Goal: Task Accomplishment & Management: Manage account settings

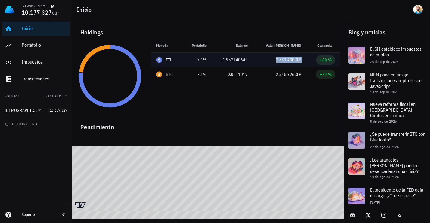
drag, startPoint x: 273, startPoint y: 61, endPoint x: 305, endPoint y: 62, distance: 32.4
click at [305, 62] on tr "ETH 77 % 4.001.450 CLP 1,957140649 7.831.400 CLP +60 %" at bounding box center [245, 60] width 189 height 14
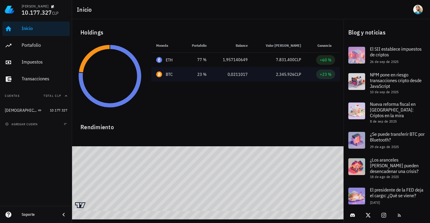
drag, startPoint x: 305, startPoint y: 62, endPoint x: 288, endPoint y: 69, distance: 19.0
click at [288, 69] on td "2.345.926 CLP" at bounding box center [279, 74] width 53 height 14
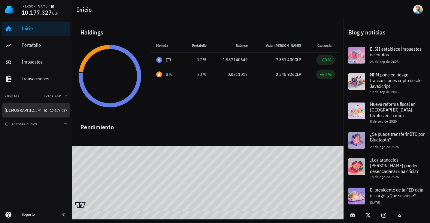
click at [32, 112] on div "[DEMOGRAPHIC_DATA]" at bounding box center [26, 111] width 43 height 6
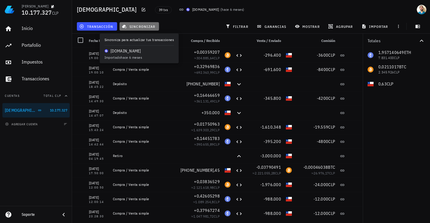
click at [137, 27] on span "sincronizar" at bounding box center [139, 26] width 32 height 5
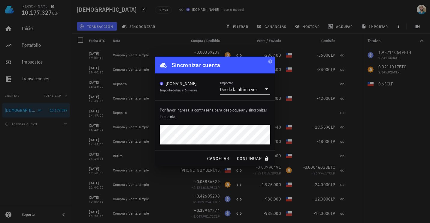
click at [186, 91] on span "hace 6 meses" at bounding box center [186, 90] width 21 height 5
click at [244, 89] on div "Desde la última vez" at bounding box center [239, 89] width 38 height 6
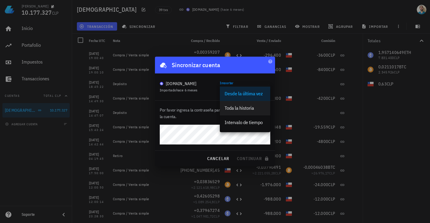
click at [241, 108] on div "Toda la historia" at bounding box center [245, 108] width 41 height 6
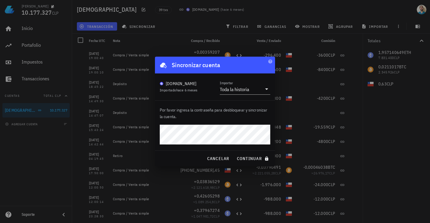
click at [234, 153] on button "continuar" at bounding box center [253, 158] width 38 height 11
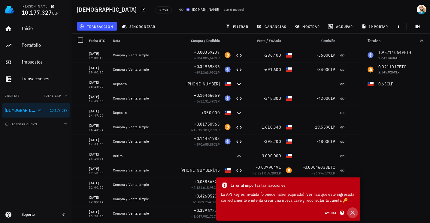
click at [353, 214] on icon "button" at bounding box center [352, 213] width 7 height 7
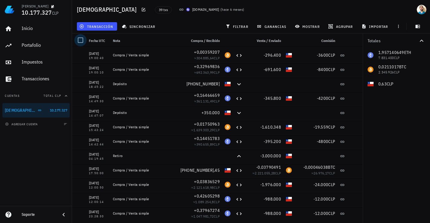
click at [81, 38] on div at bounding box center [80, 40] width 10 height 10
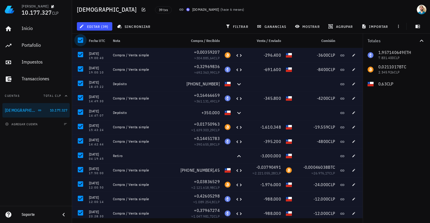
click at [82, 40] on div at bounding box center [80, 40] width 10 height 10
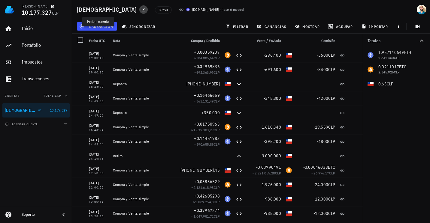
click at [141, 9] on icon "button" at bounding box center [143, 9] width 5 height 5
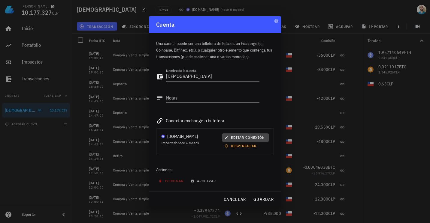
click at [239, 138] on span "editar conexión" at bounding box center [245, 137] width 39 height 5
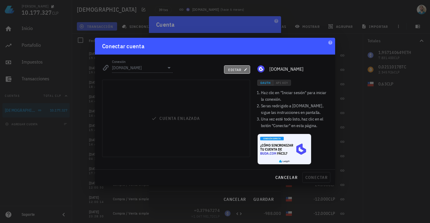
click at [231, 68] on span "editar" at bounding box center [237, 70] width 18 height 5
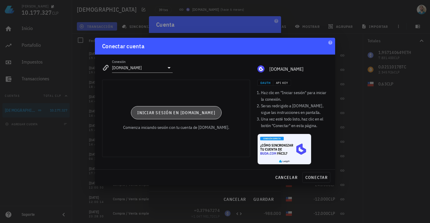
click at [192, 109] on button "Iniciar sesión en [DOMAIN_NAME]" at bounding box center [176, 112] width 91 height 13
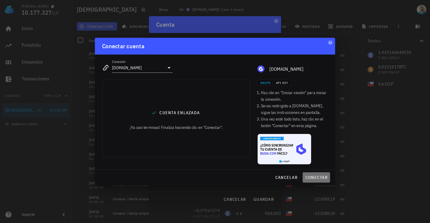
click at [314, 176] on span "conectar" at bounding box center [316, 177] width 23 height 5
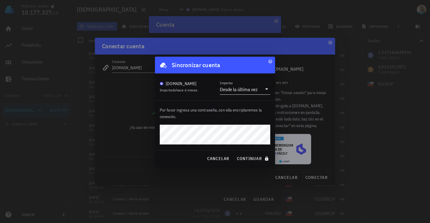
click at [257, 86] on div "Desde la última vez" at bounding box center [241, 89] width 42 height 10
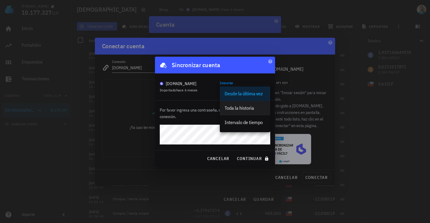
click at [250, 106] on div "Toda la historia" at bounding box center [245, 108] width 41 height 6
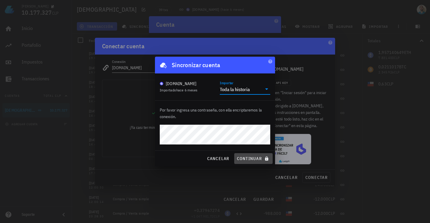
click at [253, 160] on span "continuar" at bounding box center [254, 158] width 34 height 5
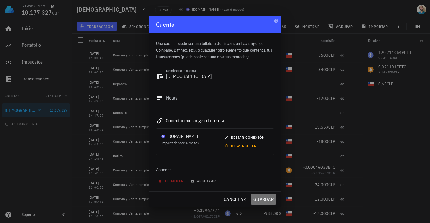
click at [261, 197] on span "guardar" at bounding box center [263, 199] width 21 height 5
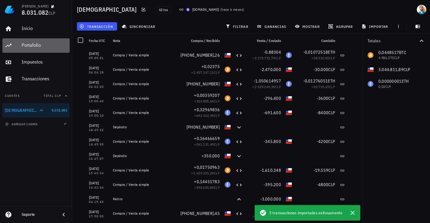
click at [38, 45] on div "Portafolio" at bounding box center [45, 45] width 46 height 6
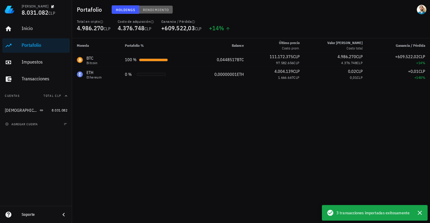
click at [156, 9] on span "Rendimiento" at bounding box center [156, 10] width 26 height 5
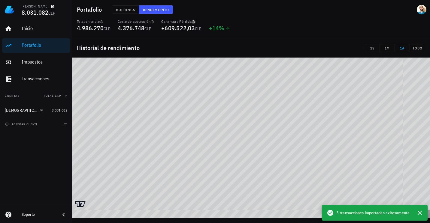
click at [195, 23] on icon "button" at bounding box center [194, 22] width 4 height 4
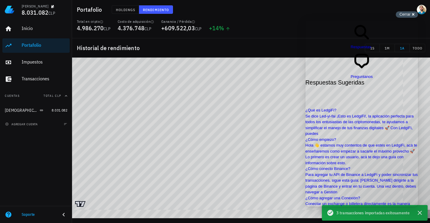
click at [413, 14] on div "Cerrar cross-small" at bounding box center [407, 14] width 22 height 6
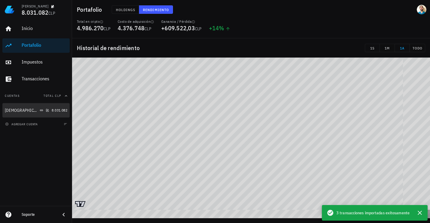
click at [42, 110] on div "[DEMOGRAPHIC_DATA]" at bounding box center [27, 111] width 44 height 6
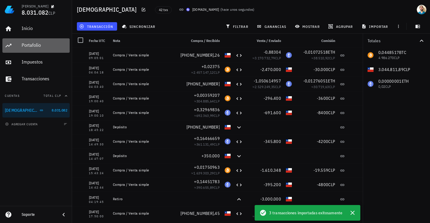
click at [32, 44] on div "Portafolio" at bounding box center [45, 45] width 46 height 6
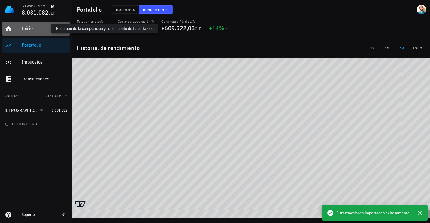
click at [38, 31] on div "Inicio" at bounding box center [45, 29] width 46 height 6
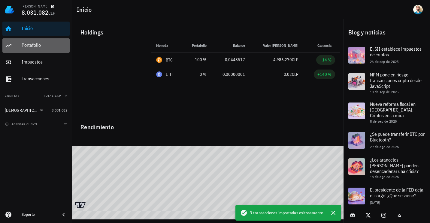
click at [41, 47] on div "Portafolio" at bounding box center [45, 45] width 46 height 6
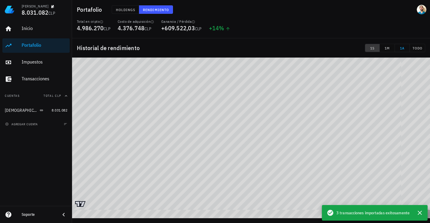
click at [375, 48] on span "1S" at bounding box center [373, 48] width 10 height 5
click at [388, 47] on span "1M" at bounding box center [387, 48] width 10 height 5
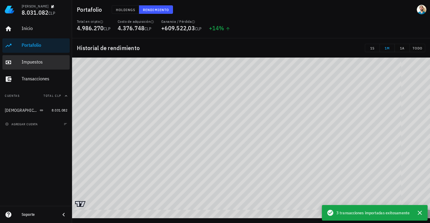
click at [33, 65] on div "Impuestos" at bounding box center [45, 62] width 46 height 6
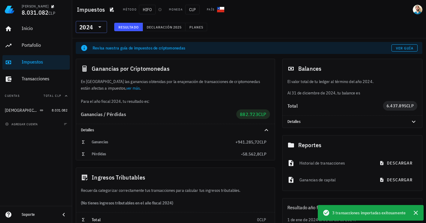
click at [98, 22] on div "2024" at bounding box center [91, 27] width 24 height 12
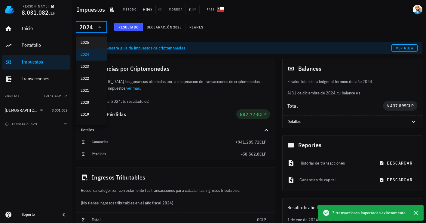
click at [89, 38] on div "2025" at bounding box center [91, 43] width 22 height 10
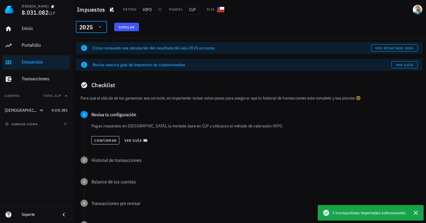
click at [99, 29] on icon at bounding box center [99, 26] width 7 height 7
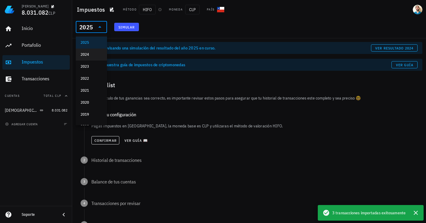
click at [96, 54] on div "2024" at bounding box center [91, 54] width 22 height 5
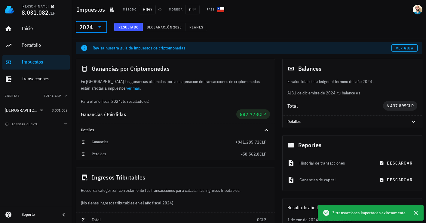
click at [101, 23] on icon at bounding box center [99, 26] width 7 height 7
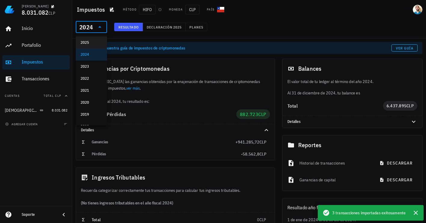
click at [96, 42] on div "2025" at bounding box center [91, 42] width 22 height 5
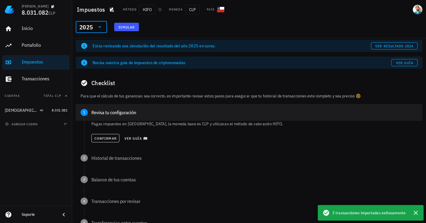
scroll to position [2, 0]
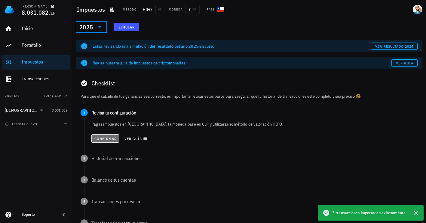
click at [105, 137] on span "Confirmar" at bounding box center [105, 139] width 23 height 5
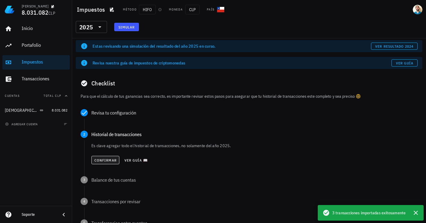
scroll to position [31, 0]
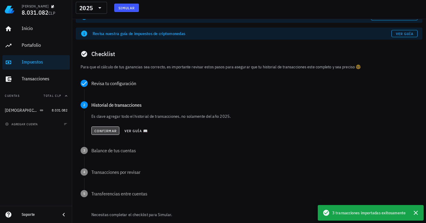
click at [110, 132] on span "Confirmar" at bounding box center [105, 131] width 23 height 5
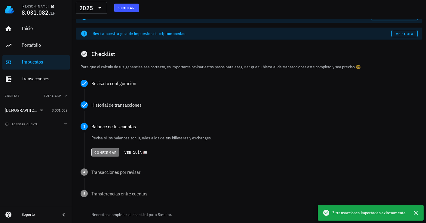
click at [104, 150] on span "Confirmar" at bounding box center [105, 152] width 23 height 5
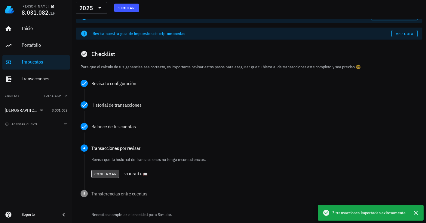
click at [107, 175] on span "Confirmar" at bounding box center [105, 174] width 23 height 5
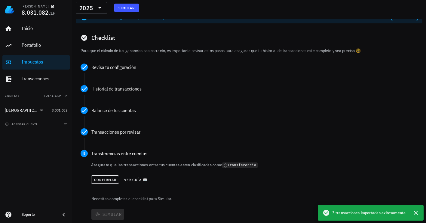
scroll to position [48, 0]
click at [105, 180] on span "Confirmar" at bounding box center [105, 179] width 23 height 5
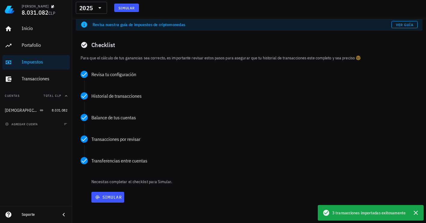
scroll to position [40, 0]
click at [102, 195] on span "Simular" at bounding box center [108, 197] width 28 height 5
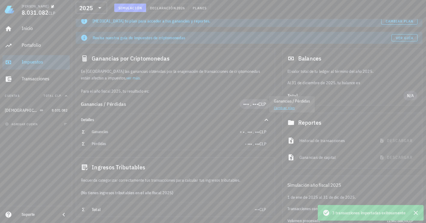
scroll to position [98, 0]
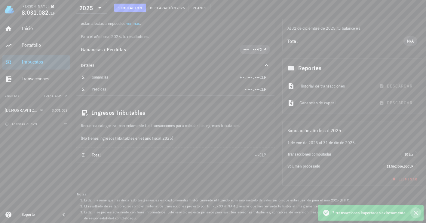
click at [414, 214] on icon "button" at bounding box center [415, 213] width 7 height 7
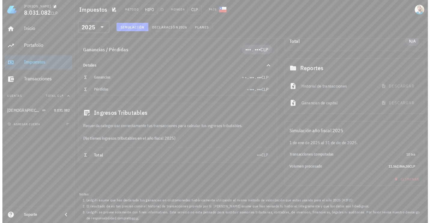
scroll to position [0, 0]
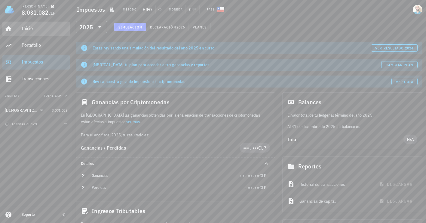
click at [39, 33] on div "Inicio" at bounding box center [45, 29] width 46 height 14
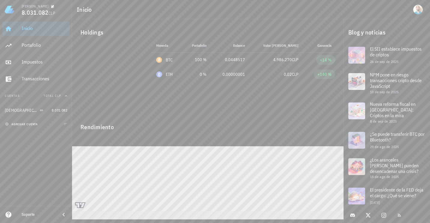
click at [37, 124] on span "agregar cuenta" at bounding box center [22, 125] width 32 height 4
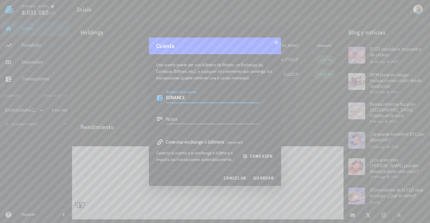
type textarea "BINANCE"
click at [217, 142] on div "Conectar exchange o billetera (opcional)" at bounding box center [215, 142] width 118 height 8
click at [247, 157] on icon "button" at bounding box center [245, 156] width 4 height 4
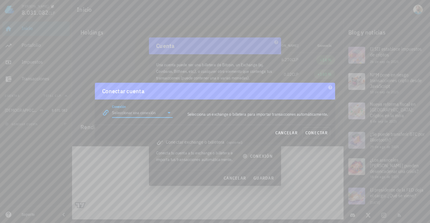
click at [139, 113] on input "Conexión" at bounding box center [138, 113] width 52 height 10
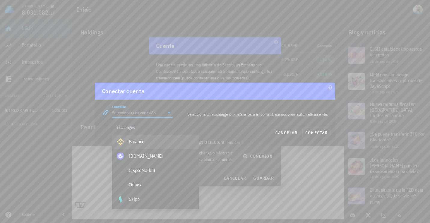
click at [142, 141] on div "Binance" at bounding box center [161, 142] width 65 height 6
type input "Binance"
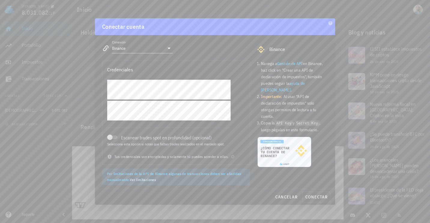
click at [149, 179] on link "Ver limitaciones" at bounding box center [143, 180] width 26 height 5
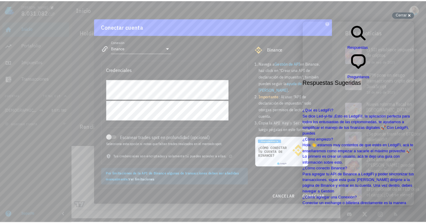
scroll to position [486, 0]
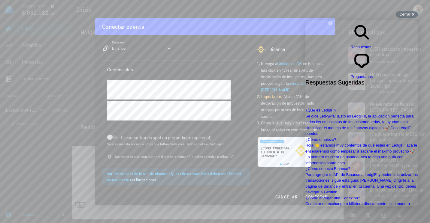
click at [279, 173] on div "Navega a Gestión de API en Binance, haz click en "Crear una API de declaración …" at bounding box center [293, 123] width 78 height 132
click at [413, 15] on div "Cerrar cross-small" at bounding box center [407, 14] width 22 height 6
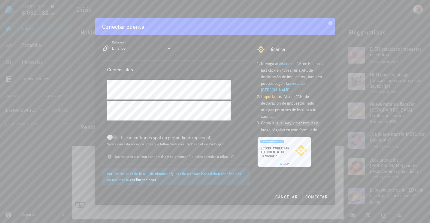
click at [116, 143] on div "Selecciona esta opción si notas que faltan trades realizados en el mercado spot." at bounding box center [168, 145] width 123 height 4
click at [114, 139] on div at bounding box center [110, 137] width 8 height 8
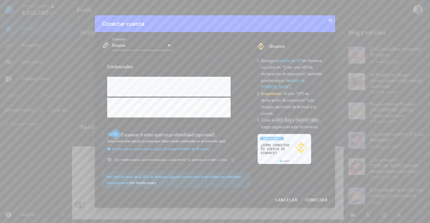
click at [118, 138] on div at bounding box center [116, 134] width 8 height 8
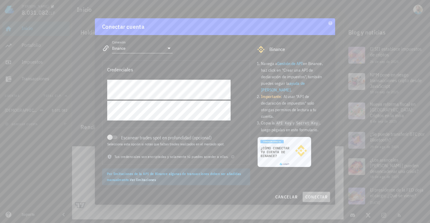
click at [313, 199] on span "conectar" at bounding box center [316, 197] width 23 height 5
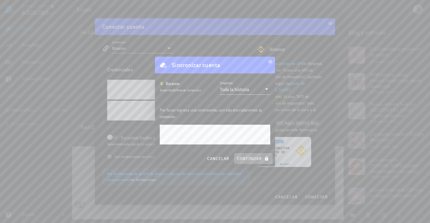
click at [255, 161] on span "continuar" at bounding box center [254, 158] width 34 height 5
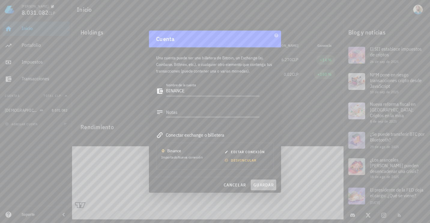
click at [267, 185] on span "guardar" at bounding box center [263, 185] width 21 height 5
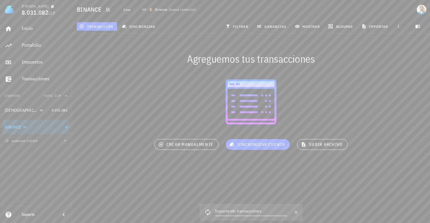
click at [95, 173] on div "Agreguemos tus transacciones [GEOGRAPHIC_DATA] cuenta crear manualmente subir a…" at bounding box center [250, 103] width 365 height 147
click at [239, 212] on div "Importando transacciones" at bounding box center [251, 211] width 72 height 7
click at [40, 112] on icon at bounding box center [42, 111] width 4 height 4
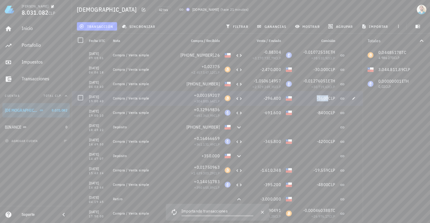
click at [317, 98] on span "-3600" at bounding box center [322, 98] width 11 height 5
drag, startPoint x: 317, startPoint y: 98, endPoint x: 317, endPoint y: 108, distance: 9.6
click at [317, 108] on div "-8400 CLP" at bounding box center [315, 113] width 43 height 14
click at [44, 64] on div "Impuestos" at bounding box center [45, 62] width 46 height 6
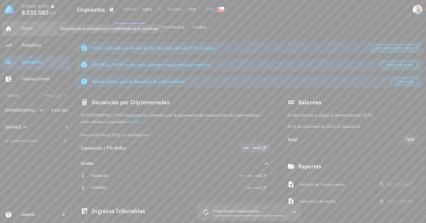
click at [32, 29] on div "Inicio" at bounding box center [45, 29] width 46 height 6
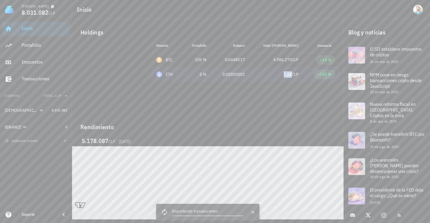
click at [284, 73] on span "0,02" at bounding box center [288, 74] width 8 height 5
drag, startPoint x: 284, startPoint y: 73, endPoint x: 285, endPoint y: 95, distance: 21.6
click at [285, 95] on div "Moneda Portafolio Precio Balance Valor [PERSON_NAME] Ganancia BTC 100 % 111.172…" at bounding box center [246, 76] width 196 height 76
